Goal: Find specific page/section: Find specific page/section

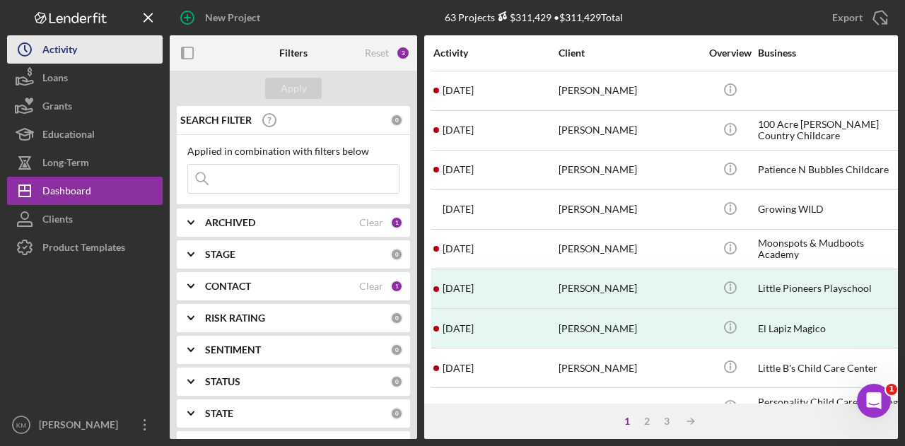
click at [89, 38] on button "Icon/History Activity" at bounding box center [85, 49] width 156 height 28
